Goal: Find specific page/section: Find specific page/section

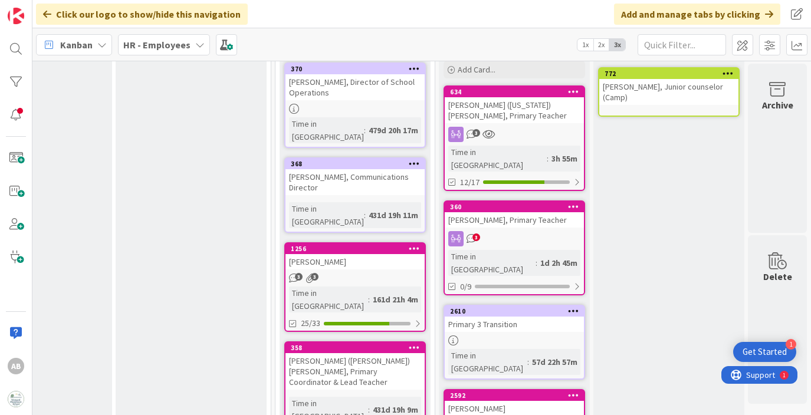
scroll to position [193, 1653]
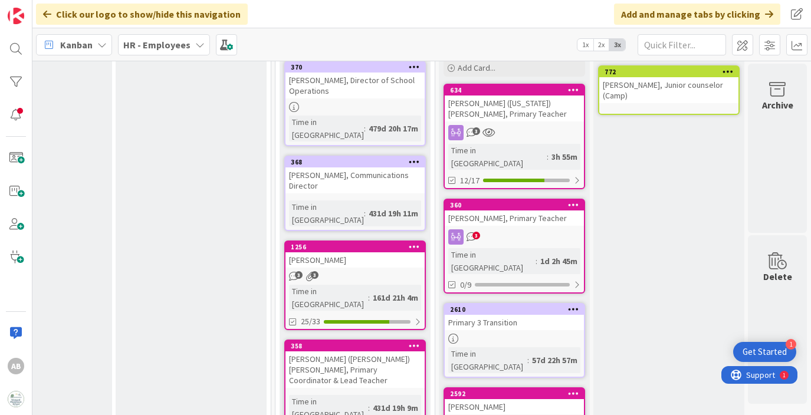
click at [516, 126] on div "3" at bounding box center [513, 132] width 139 height 15
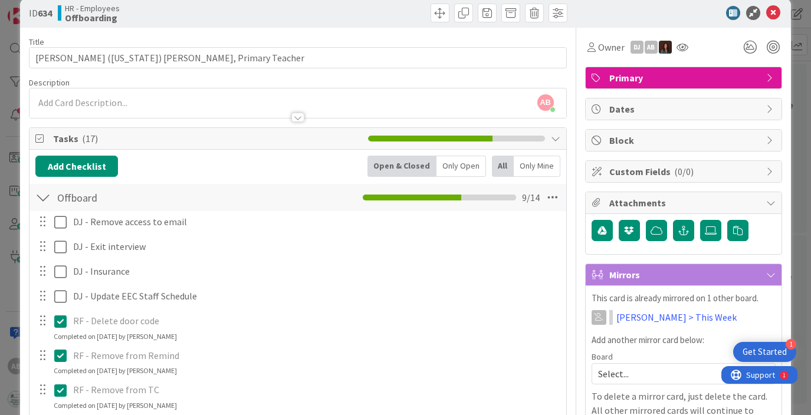
scroll to position [11, 0]
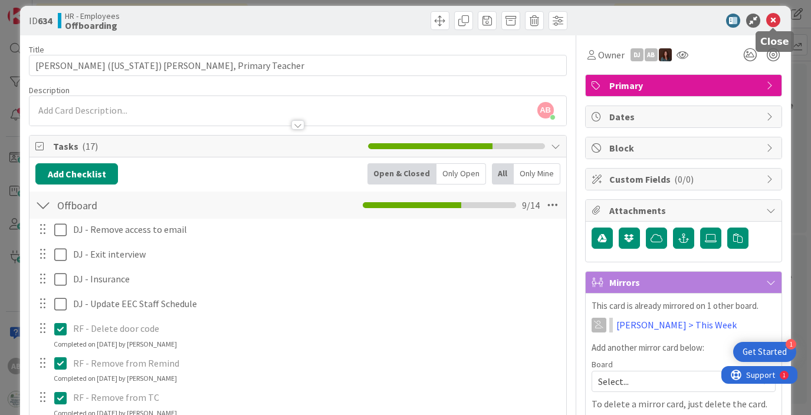
click at [769, 23] on icon at bounding box center [773, 21] width 14 height 14
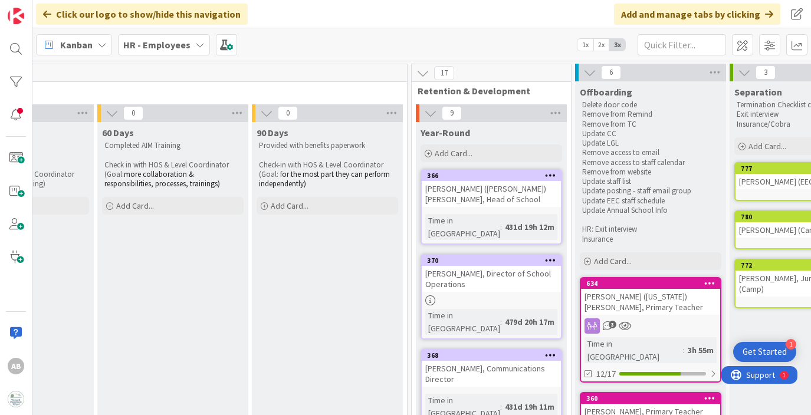
scroll to position [0, 1653]
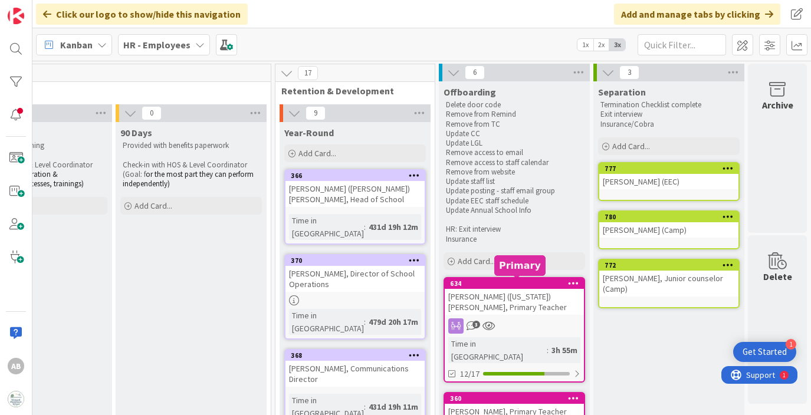
click at [542, 307] on div "[PERSON_NAME] ([US_STATE]) [PERSON_NAME], Primary Teacher" at bounding box center [513, 302] width 139 height 26
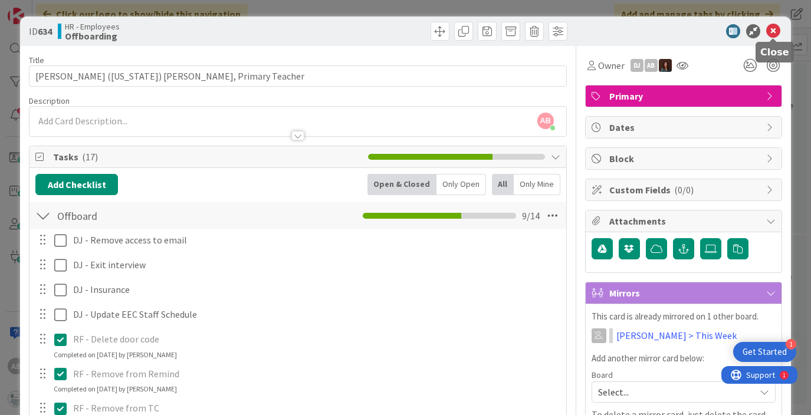
click at [773, 28] on icon at bounding box center [773, 31] width 14 height 14
